Goal: Task Accomplishment & Management: Complete application form

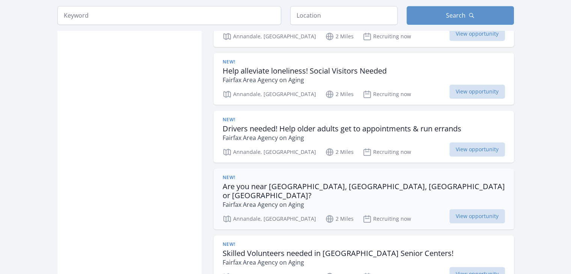
scroll to position [713, 0]
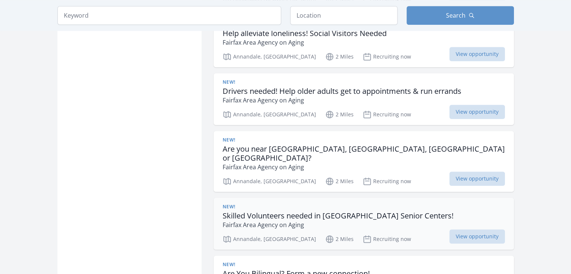
click at [291, 211] on h3 "Skilled Volunteers needed in Fairfax County Senior Centers!" at bounding box center [337, 215] width 231 height 9
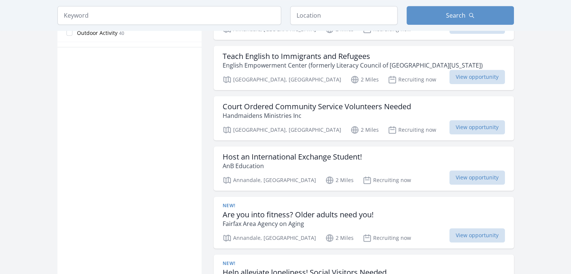
scroll to position [488, 0]
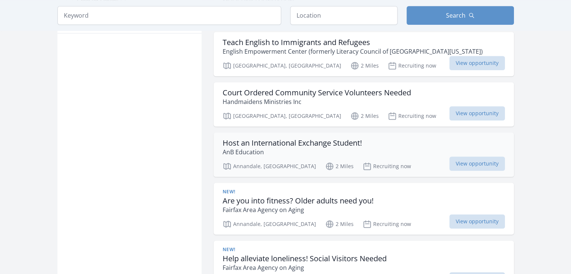
click at [299, 138] on h3 "Host an International Exchange Student!" at bounding box center [291, 142] width 139 height 9
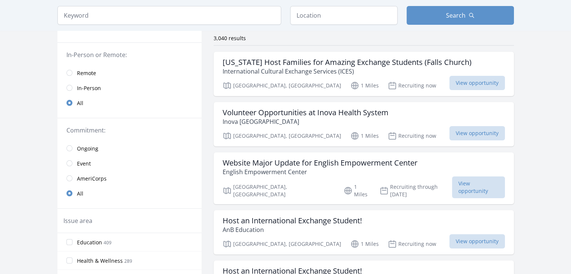
scroll to position [0, 0]
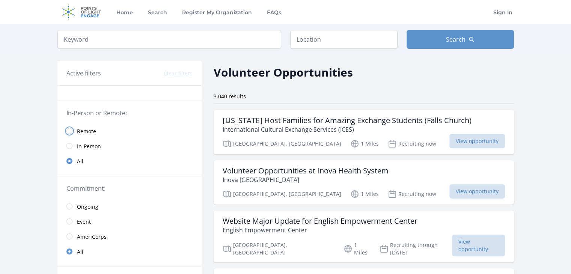
click at [69, 132] on input "radio" at bounding box center [69, 131] width 6 height 6
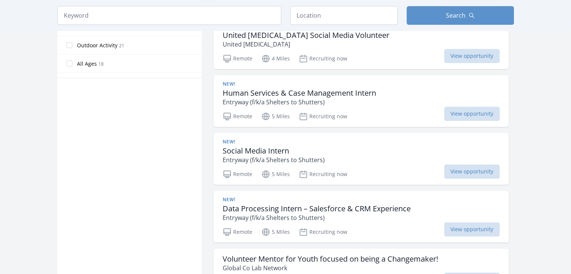
scroll to position [450, 0]
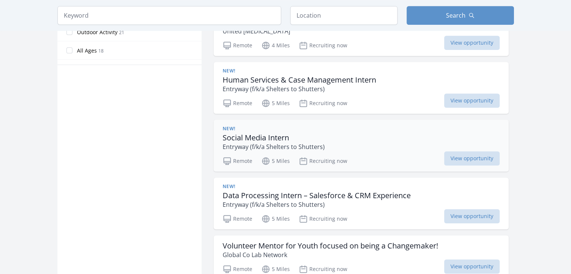
click at [314, 135] on h3 "Social Media Intern" at bounding box center [273, 137] width 102 height 9
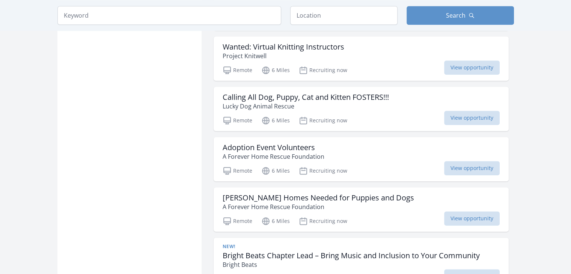
scroll to position [863, 0]
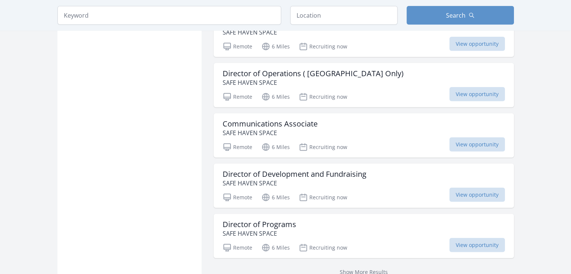
scroll to position [1913, 0]
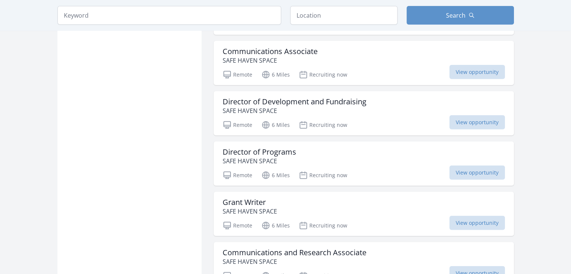
scroll to position [1988, 0]
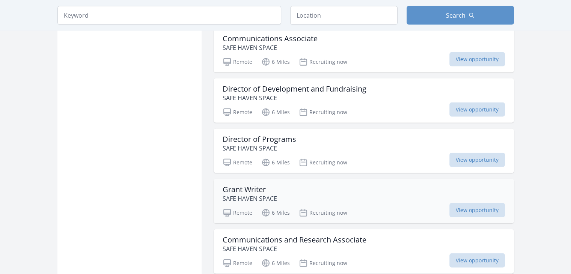
click at [300, 190] on div "Grant Writer SAFE HAVEN SPACE" at bounding box center [363, 194] width 282 height 18
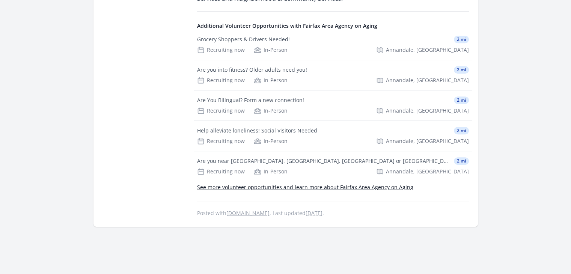
scroll to position [413, 0]
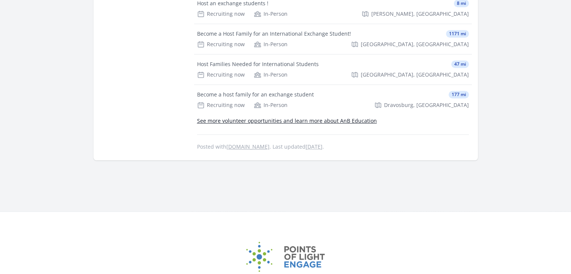
scroll to position [525, 0]
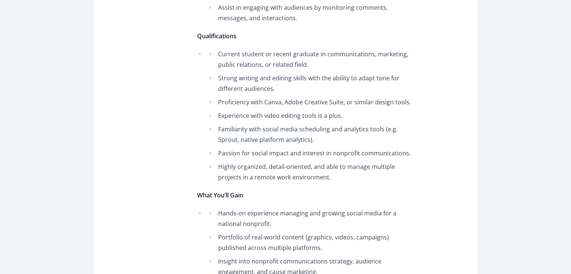
scroll to position [450, 0]
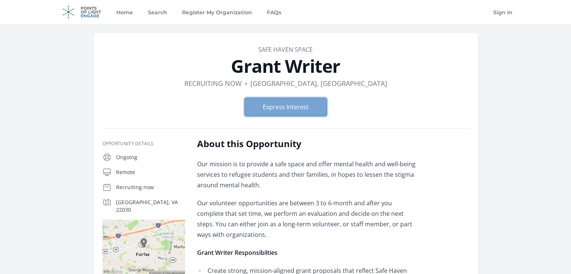
click at [297, 105] on button "Express Interest" at bounding box center [285, 107] width 83 height 19
